Goal: Find contact information: Find contact information

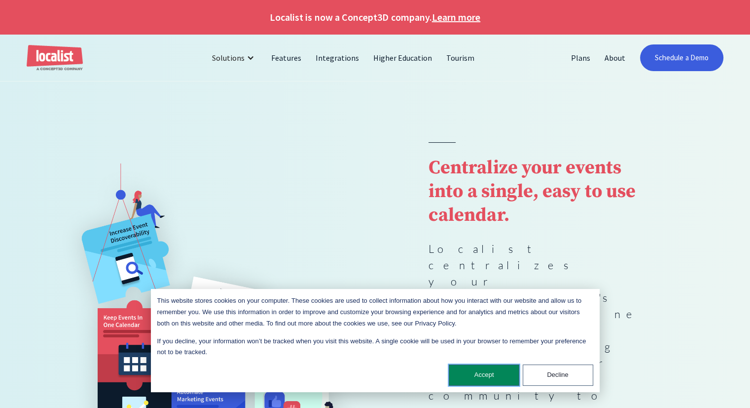
click at [479, 374] on button "Accept" at bounding box center [484, 374] width 71 height 21
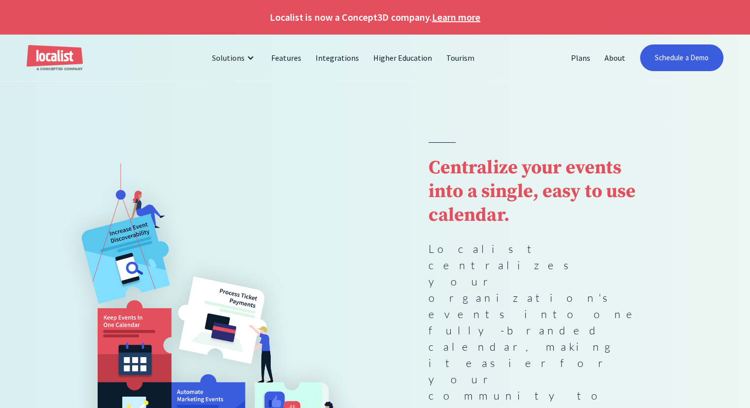
click at [464, 15] on link "Learn more" at bounding box center [456, 17] width 48 height 15
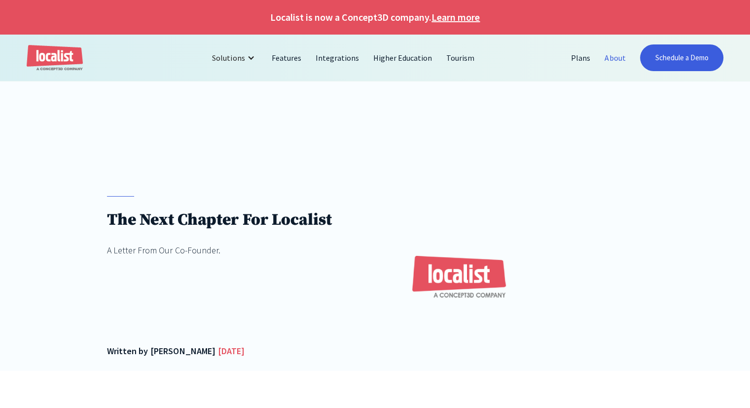
click at [617, 59] on link "About" at bounding box center [615, 58] width 35 height 24
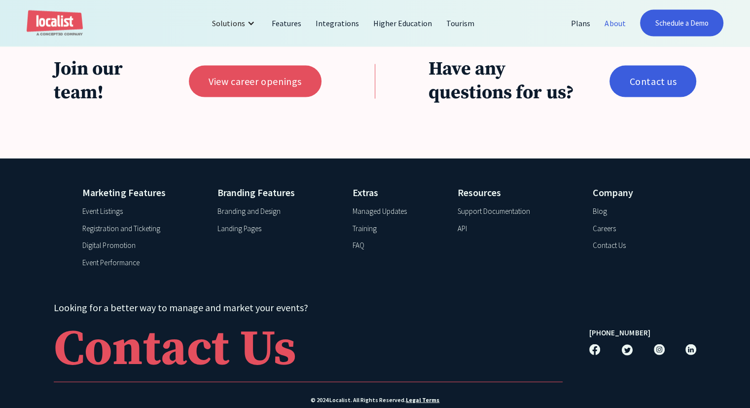
scroll to position [2150, 0]
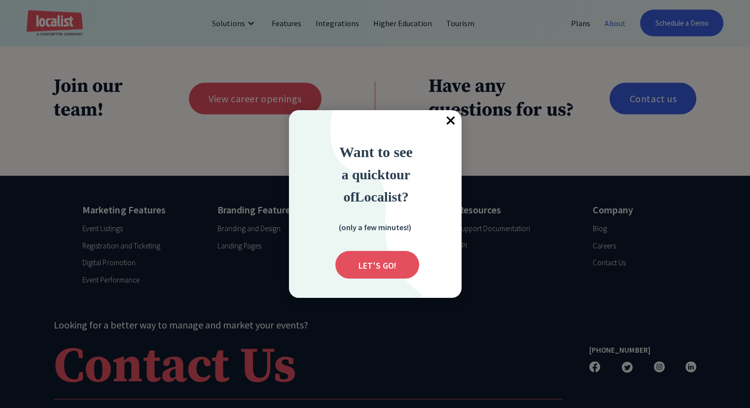
click at [453, 119] on span "×" at bounding box center [451, 121] width 22 height 22
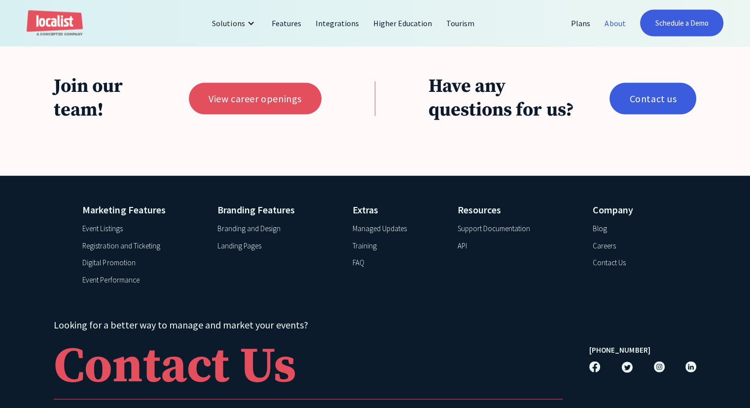
click at [609, 268] on div "Contact Us" at bounding box center [609, 262] width 33 height 11
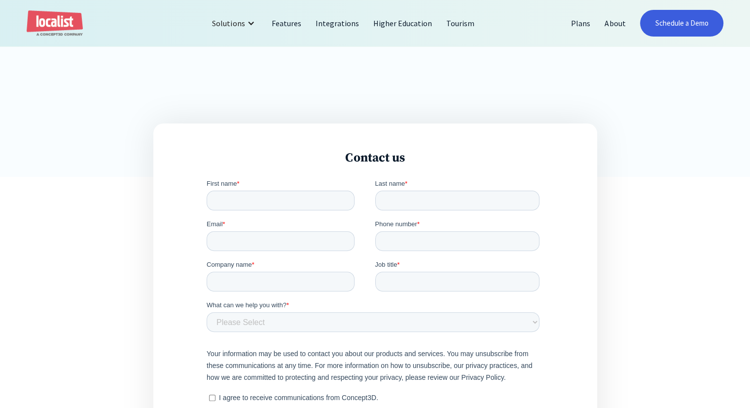
scroll to position [49, 0]
